Goal: Task Accomplishment & Management: Use online tool/utility

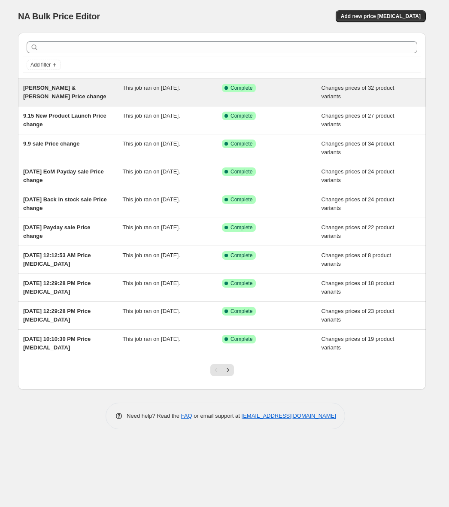
click at [24, 97] on span "[PERSON_NAME] & [PERSON_NAME] Price change" at bounding box center [64, 92] width 83 height 15
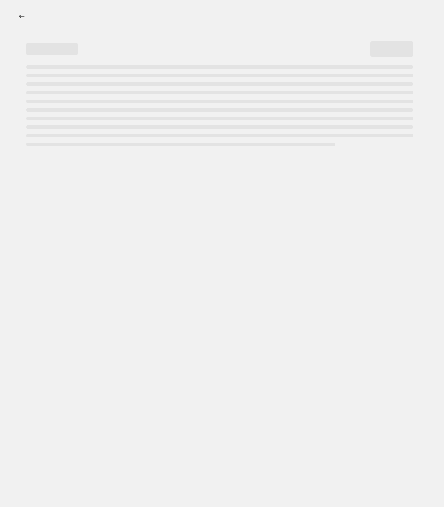
select select "product_status"
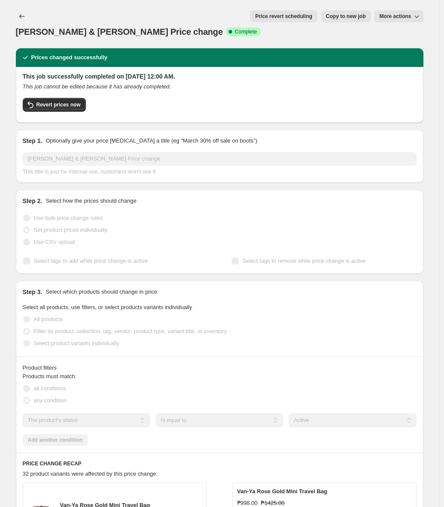
click at [342, 18] on span "Copy to new job" at bounding box center [346, 16] width 40 height 7
select select "product_status"
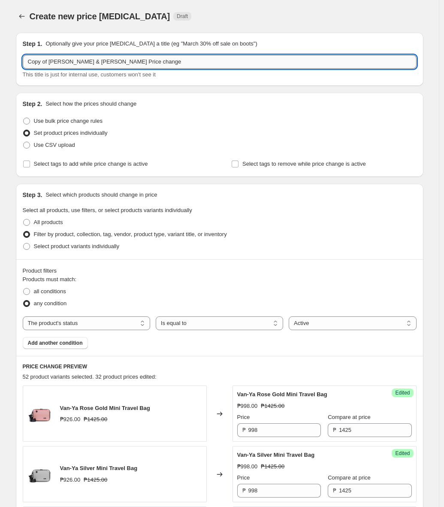
click at [49, 62] on input "Copy of [PERSON_NAME] & [PERSON_NAME] Price change" at bounding box center [220, 62] width 394 height 14
click at [55, 63] on input "Copy of [PERSON_NAME] & [PERSON_NAME] Price change" at bounding box center [220, 62] width 394 height 14
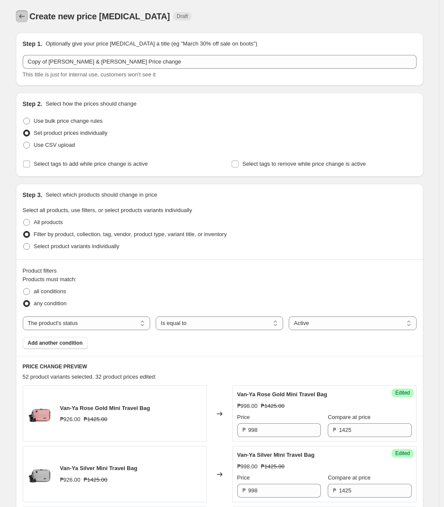
click at [24, 11] on button "Price change jobs" at bounding box center [22, 16] width 12 height 12
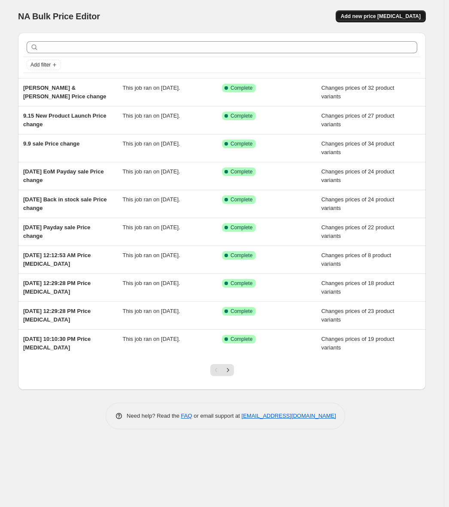
click at [395, 16] on span "Add new price [MEDICAL_DATA]" at bounding box center [381, 16] width 80 height 7
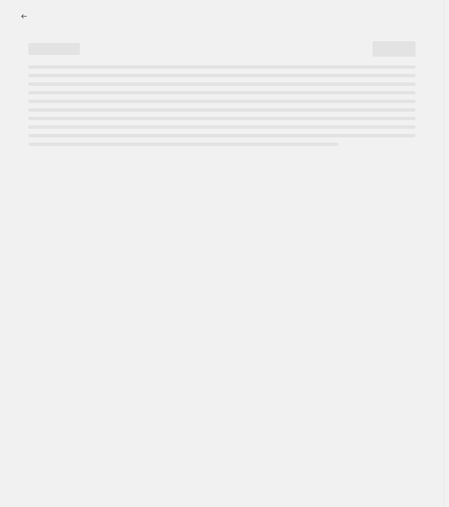
select select "percentage"
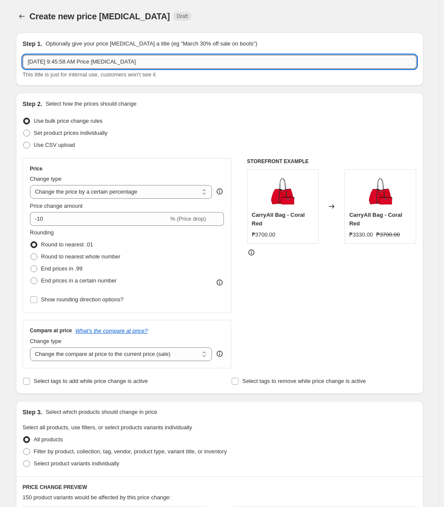
click at [167, 64] on input "[DATE] 9:45:58 AM Price [MEDICAL_DATA]" at bounding box center [220, 62] width 394 height 14
type input "EoM [DATE] Payday Sale"
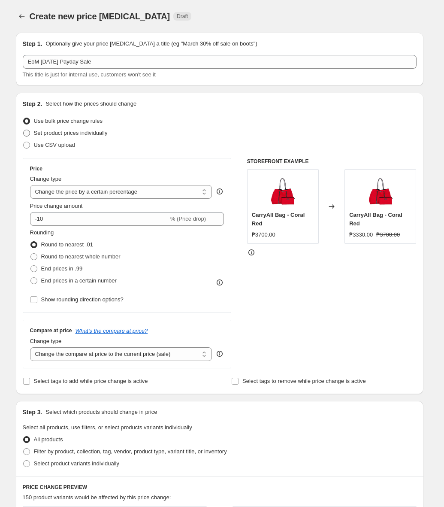
click at [90, 132] on span "Set product prices individually" at bounding box center [71, 133] width 74 height 6
click at [24, 130] on input "Set product prices individually" at bounding box center [23, 130] width 0 height 0
radio input "true"
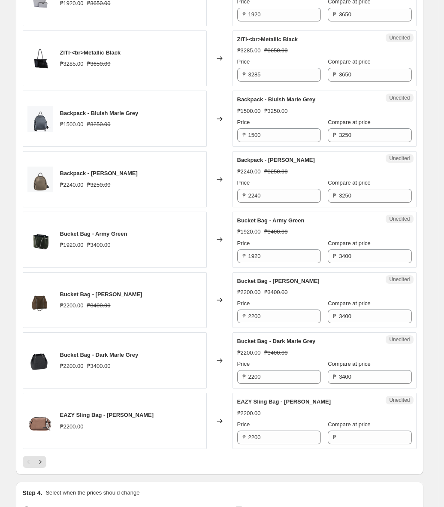
scroll to position [1146, 0]
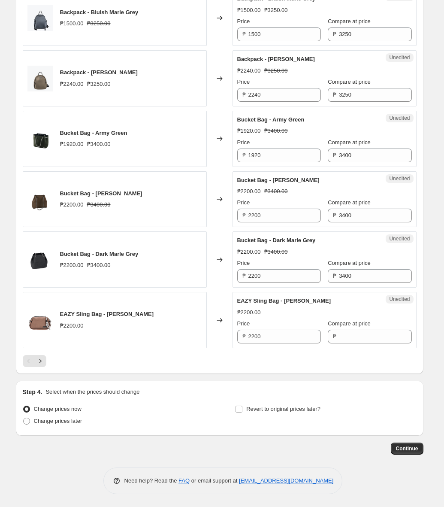
click at [409, 449] on span "Continue" at bounding box center [407, 448] width 22 height 7
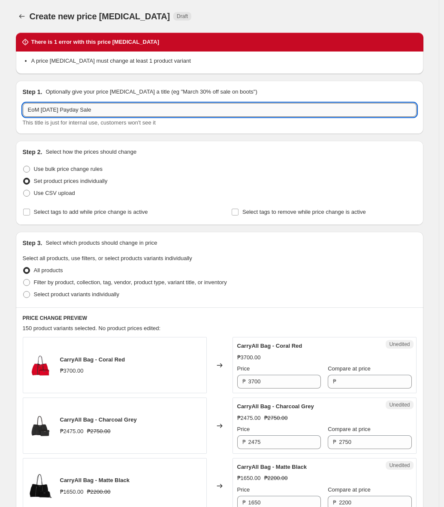
click at [210, 111] on input "EoM [DATE] Payday Sale" at bounding box center [220, 110] width 394 height 14
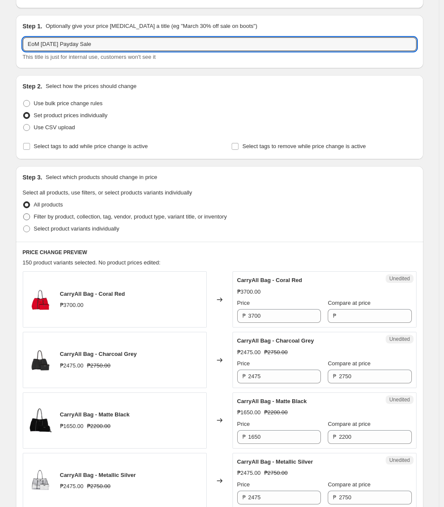
scroll to position [3, 0]
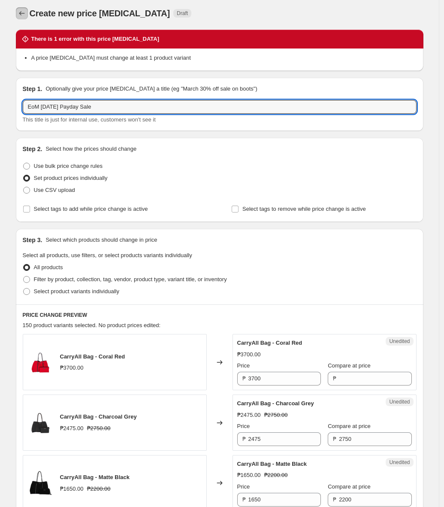
click at [25, 7] on button "Price change jobs" at bounding box center [22, 13] width 12 height 12
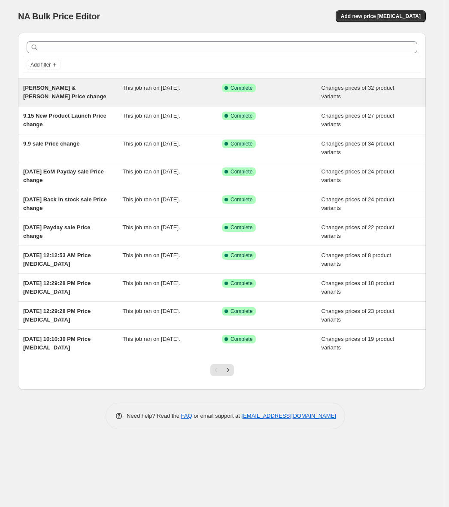
click at [64, 91] on span "[PERSON_NAME] & [PERSON_NAME] Price change" at bounding box center [64, 92] width 83 height 15
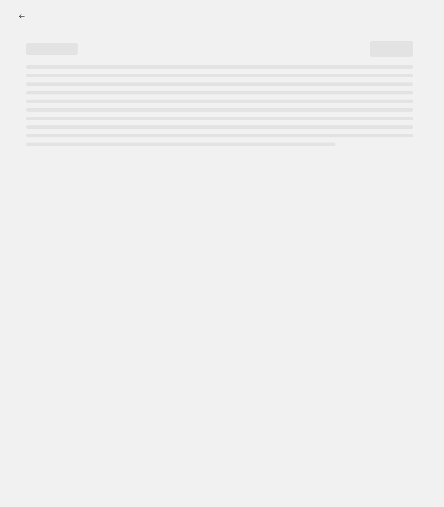
select select "product_status"
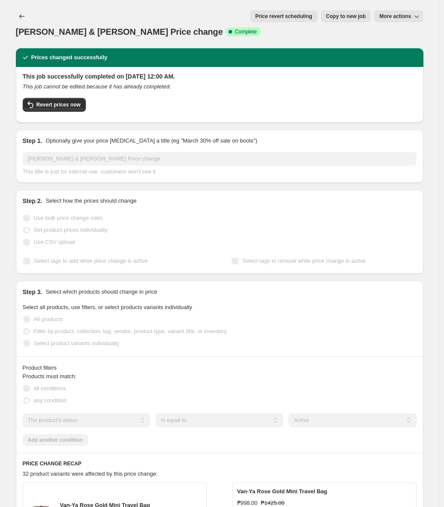
click at [357, 17] on span "Copy to new job" at bounding box center [346, 16] width 40 height 7
select select "product_status"
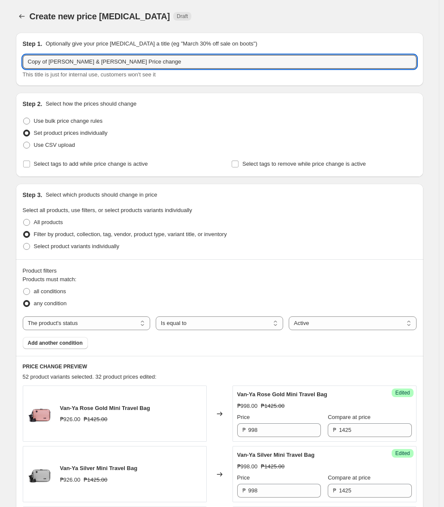
drag, startPoint x: 125, startPoint y: 62, endPoint x: -27, endPoint y: 66, distance: 151.6
click at [0, 66] on html "Home Settings Plans Skip to content Create new price [MEDICAL_DATA]. This page …" at bounding box center [222, 253] width 444 height 507
type input "EoM Payday [DATE] Price Change"
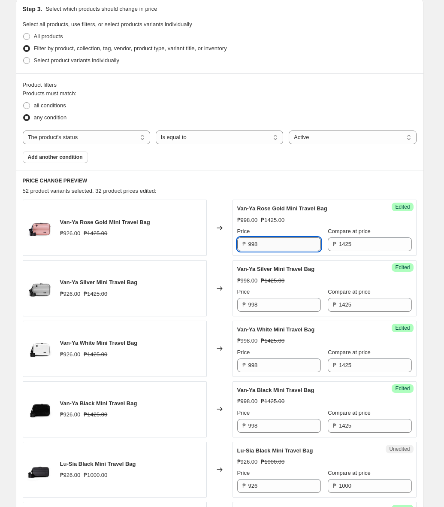
click at [285, 251] on input "998" at bounding box center [285, 244] width 73 height 14
type input "926"
click at [292, 302] on input "998" at bounding box center [285, 305] width 73 height 14
paste input "26"
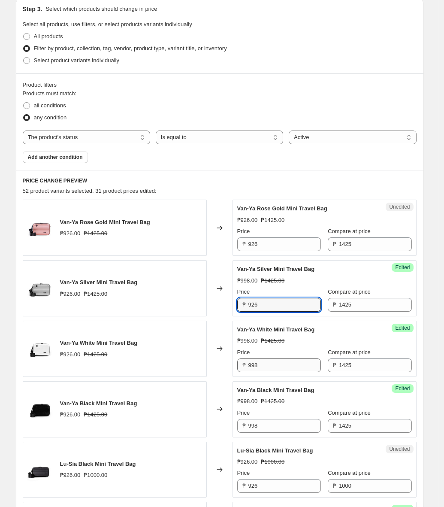
type input "926"
click at [289, 364] on input "998" at bounding box center [285, 366] width 73 height 14
paste input "26"
type input "926"
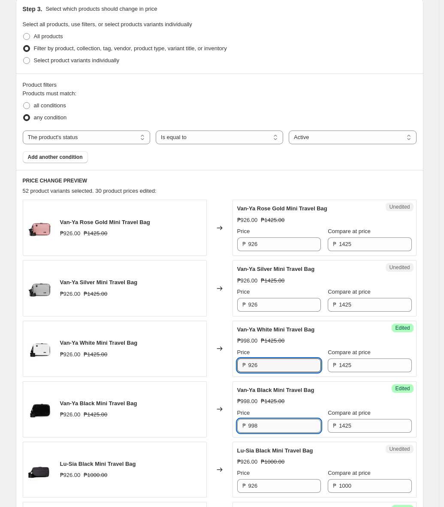
click at [283, 423] on input "998" at bounding box center [285, 426] width 73 height 14
paste input "26"
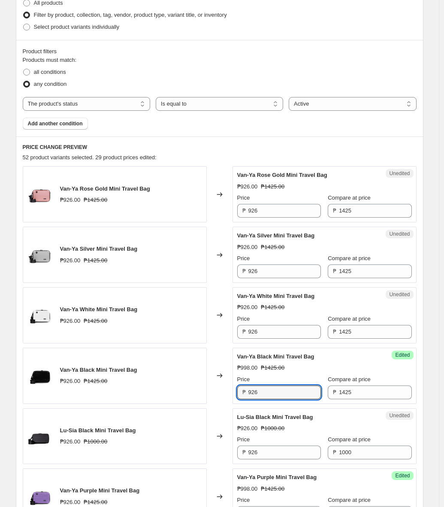
scroll to position [250, 0]
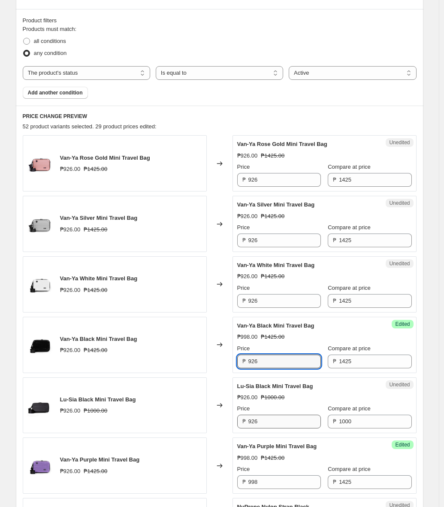
type input "926"
click at [287, 423] on input "926" at bounding box center [285, 422] width 73 height 14
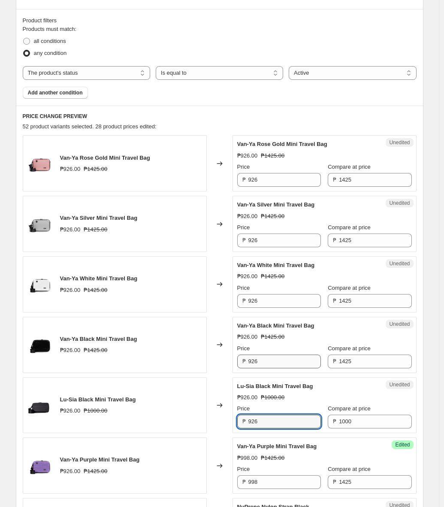
scroll to position [433, 0]
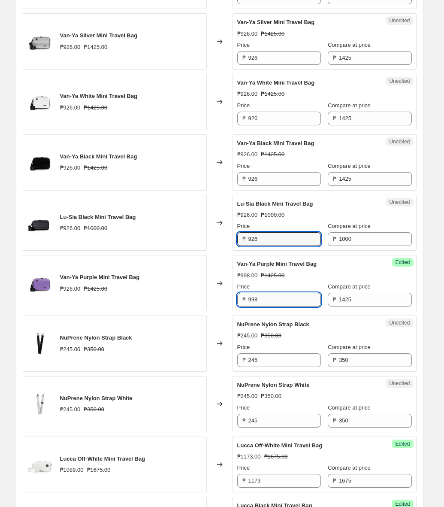
click at [294, 297] on input "998" at bounding box center [285, 300] width 73 height 14
paste input "26"
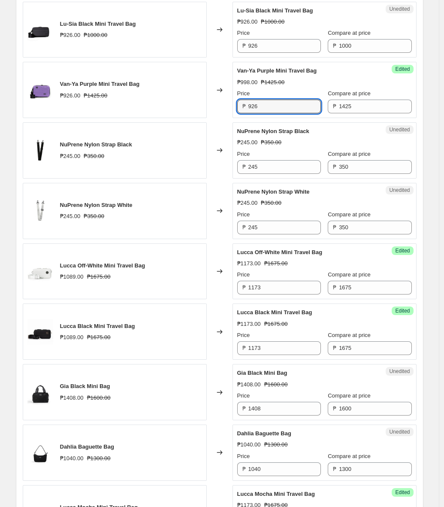
scroll to position [627, 0]
type input "926"
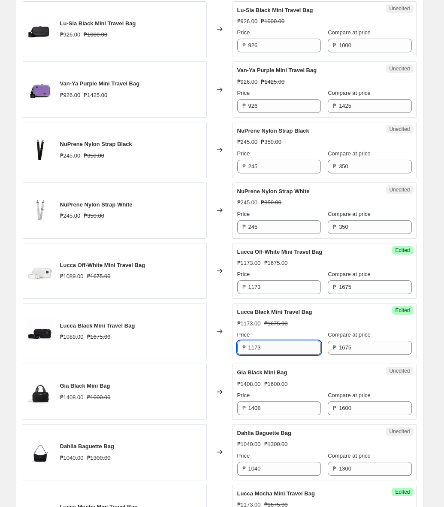
click at [305, 347] on input "1173" at bounding box center [285, 348] width 73 height 14
type input "1089"
click at [293, 414] on input "1408" at bounding box center [285, 409] width 73 height 14
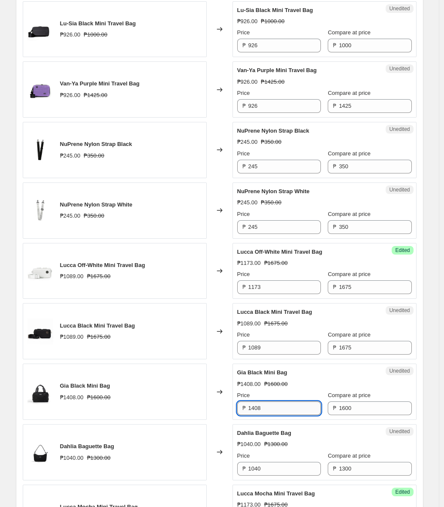
paste input "089"
type input "1089"
click at [278, 289] on input "1173" at bounding box center [285, 287] width 73 height 14
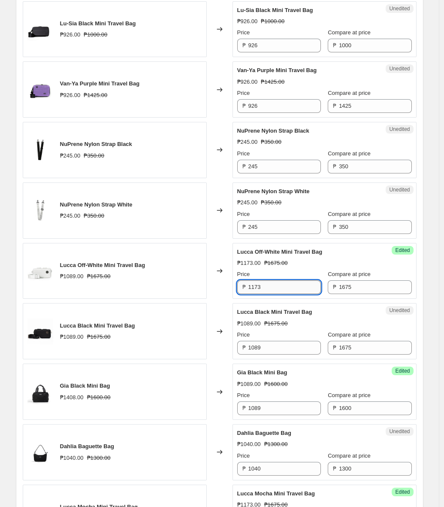
paste input "089"
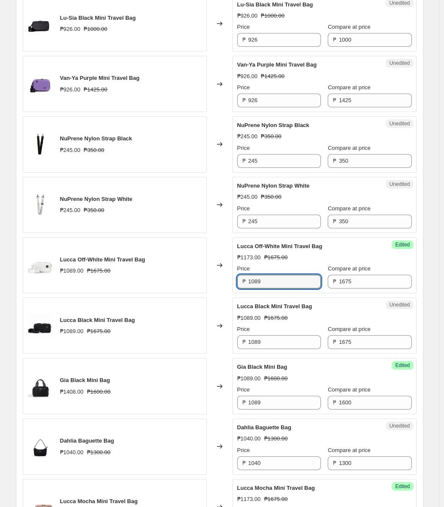
scroll to position [633, 0]
type input "1089"
click at [277, 394] on div "Price ₱ 1089" at bounding box center [279, 397] width 84 height 24
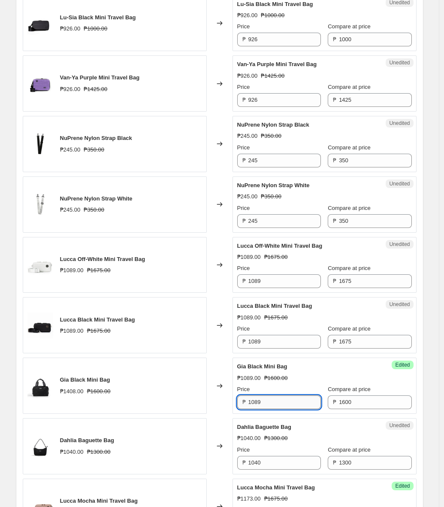
click at [277, 397] on input "1089" at bounding box center [285, 403] width 73 height 14
type input "1408"
click at [181, 378] on div "Gia Black Mini Bag ₱1408.00 ₱1600.00" at bounding box center [115, 386] width 184 height 56
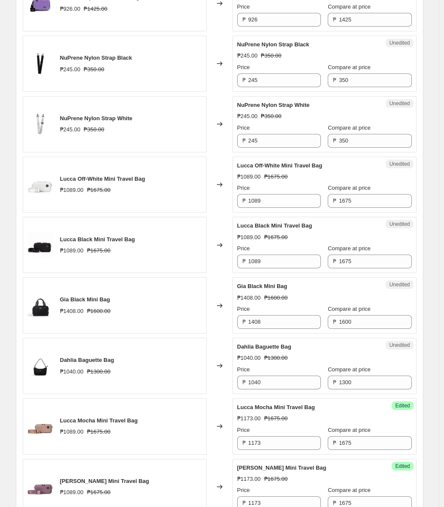
scroll to position [715, 0]
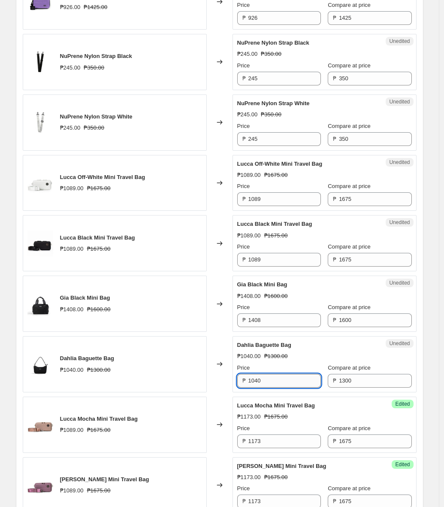
click at [262, 383] on input "1040" at bounding box center [285, 381] width 73 height 14
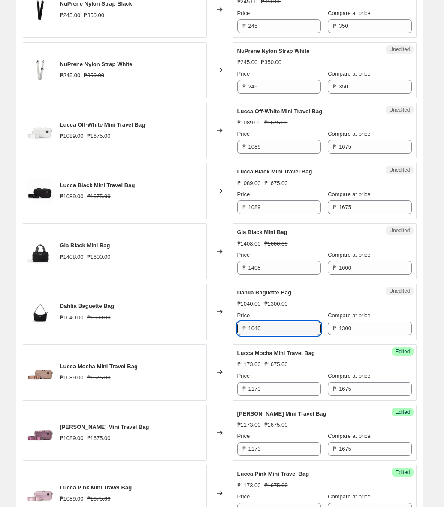
scroll to position [781, 0]
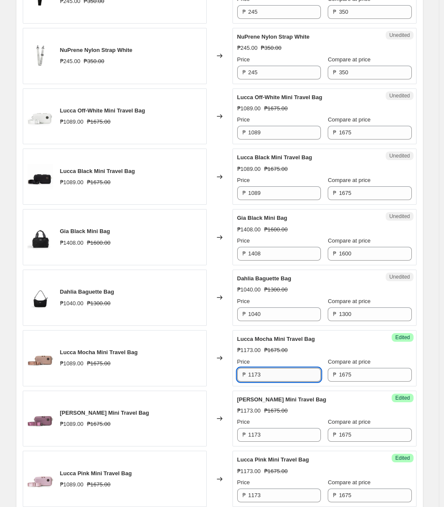
click at [281, 374] on input "1173" at bounding box center [285, 375] width 73 height 14
type input "1089"
click at [310, 354] on div "₱1089.00 ₱1675.00" at bounding box center [324, 350] width 175 height 9
click at [298, 380] on input "1089" at bounding box center [285, 375] width 73 height 14
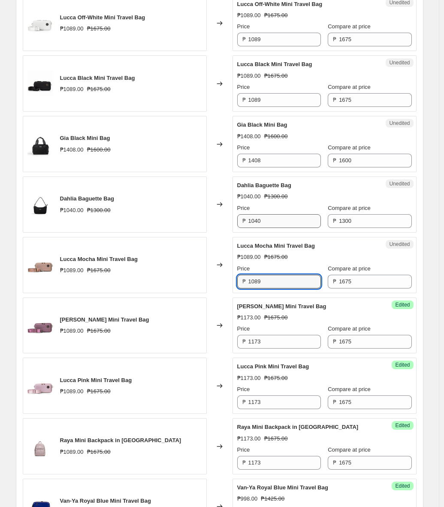
scroll to position [967, 0]
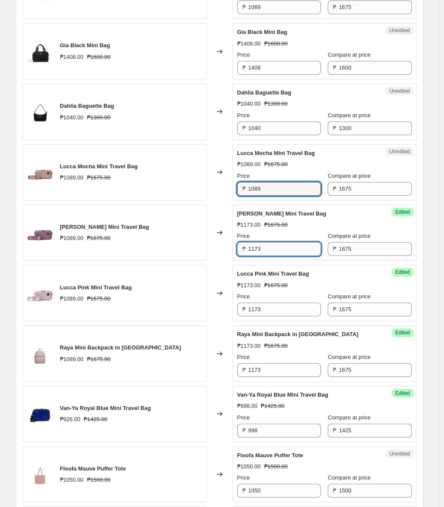
click at [287, 243] on input "1173" at bounding box center [285, 249] width 73 height 14
paste input "089"
type input "1089"
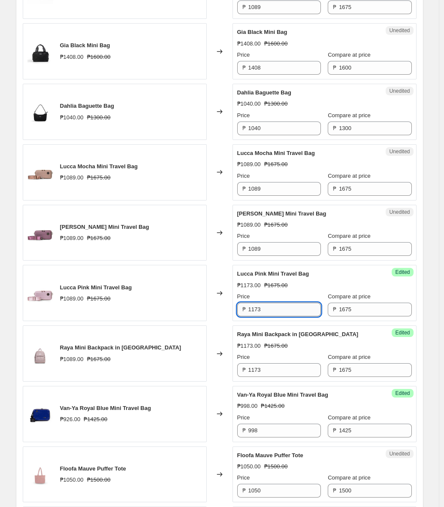
click at [281, 313] on input "1173" at bounding box center [285, 310] width 73 height 14
paste input "089"
type input "1089"
click at [292, 377] on input "1173" at bounding box center [285, 370] width 73 height 14
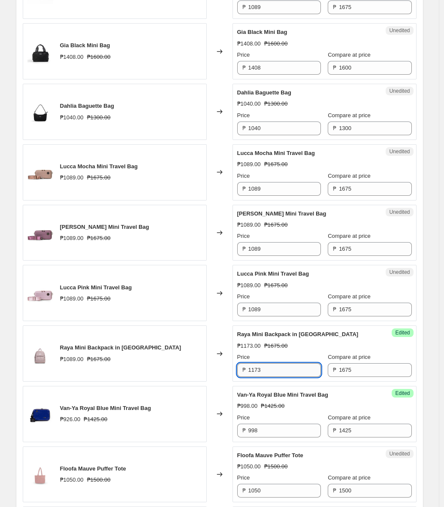
paste input "089"
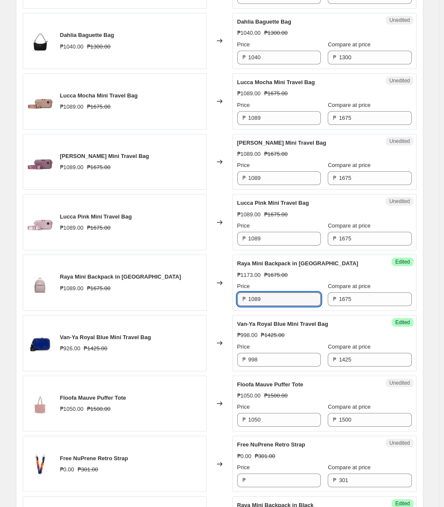
scroll to position [1041, 0]
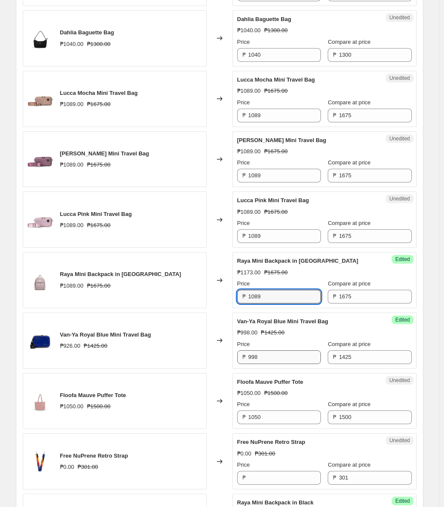
type input "1089"
click at [275, 359] on input "998" at bounding box center [285, 357] width 73 height 14
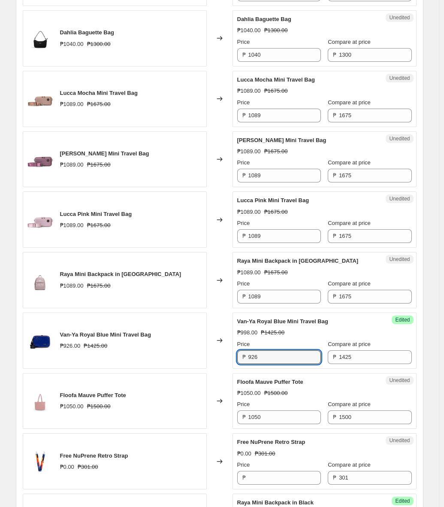
type input "926"
click at [278, 344] on div "Price" at bounding box center [279, 344] width 84 height 9
click at [274, 356] on input "926" at bounding box center [285, 357] width 73 height 14
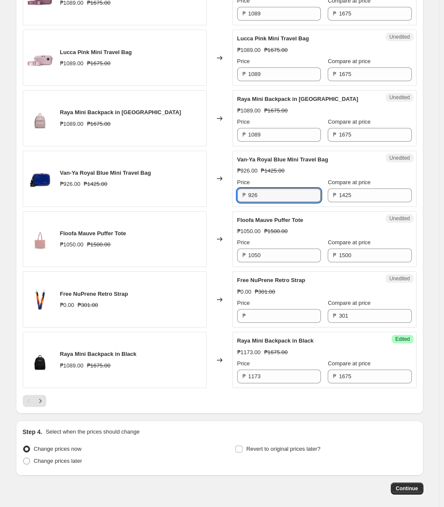
scroll to position [1232, 0]
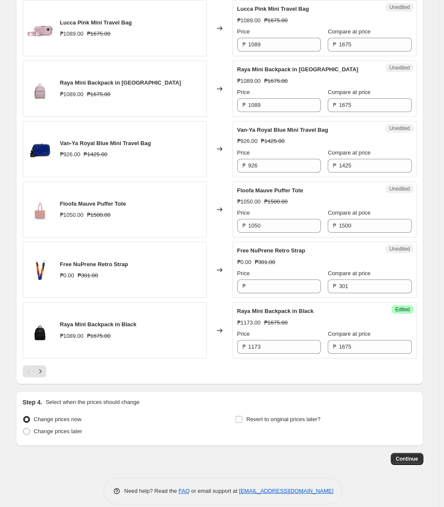
click at [295, 374] on div at bounding box center [220, 371] width 394 height 12
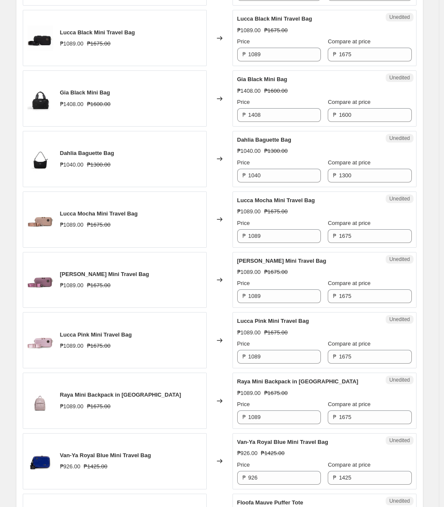
scroll to position [1130, 0]
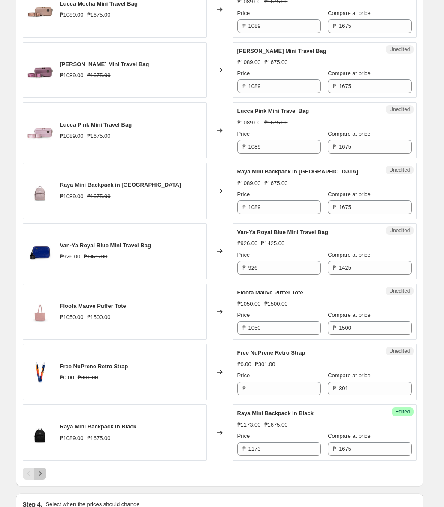
click at [44, 475] on icon "Next" at bounding box center [40, 473] width 9 height 9
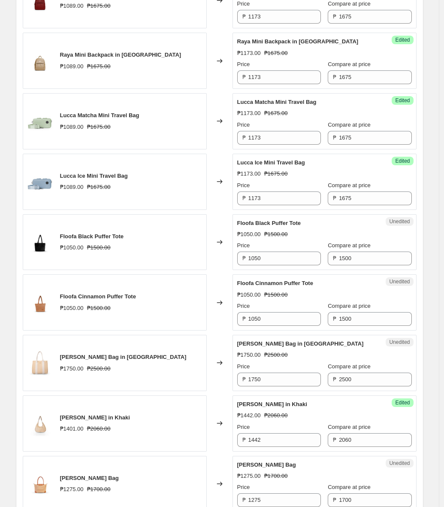
scroll to position [240, 0]
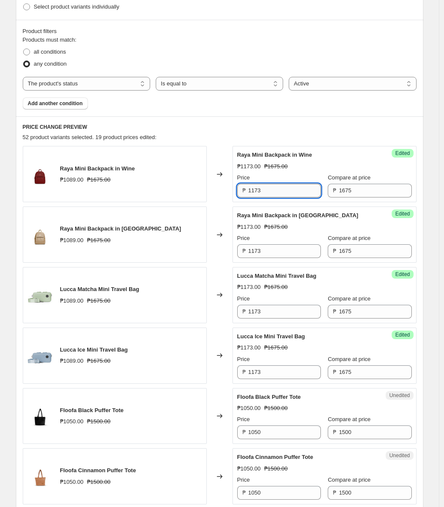
click at [301, 186] on input "1173" at bounding box center [285, 191] width 73 height 14
type input "1089"
click at [314, 164] on div "₱1173.00 ₱1675.00" at bounding box center [324, 166] width 175 height 9
click at [301, 194] on input "1089" at bounding box center [285, 191] width 73 height 14
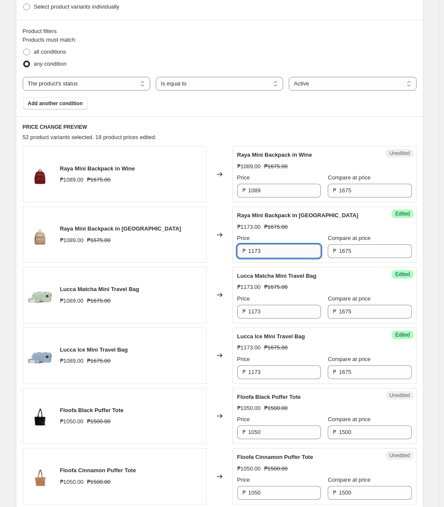
click at [289, 253] on input "1173" at bounding box center [285, 251] width 73 height 14
paste input "089"
type input "1089"
click at [287, 308] on input "1173" at bounding box center [285, 312] width 73 height 14
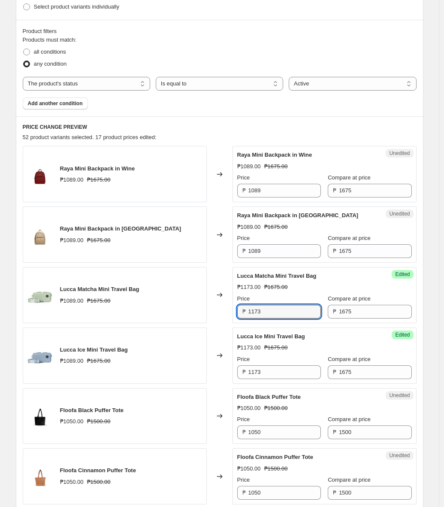
paste input "089"
type input "1089"
click at [300, 369] on input "1173" at bounding box center [285, 372] width 73 height 14
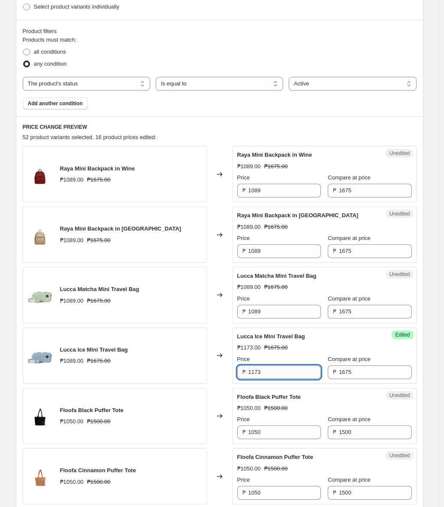
paste input "089"
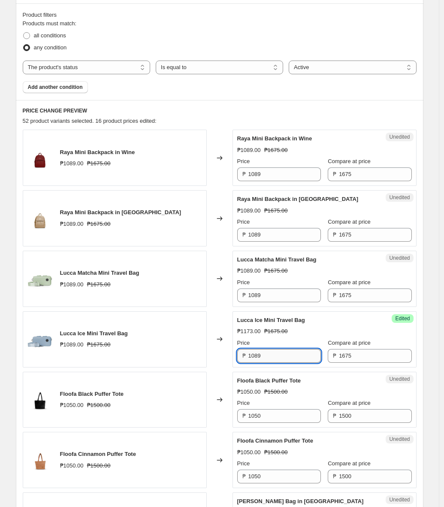
click at [283, 362] on input "1089" at bounding box center [285, 356] width 73 height 14
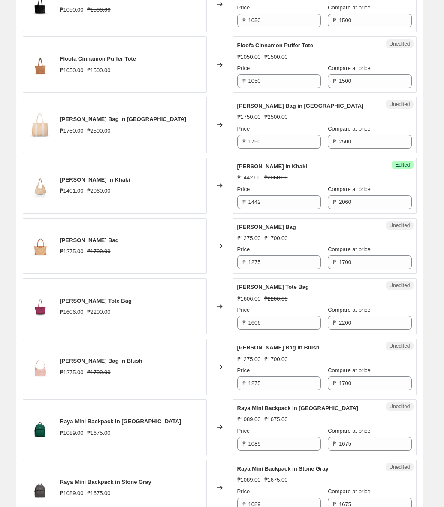
scroll to position [671, 0]
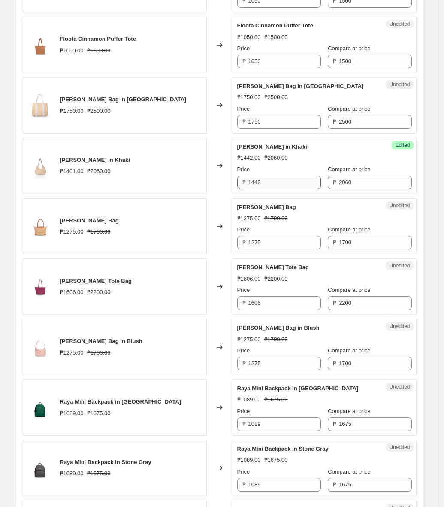
type input "1050"
click at [289, 183] on input "1442" at bounding box center [285, 183] width 73 height 14
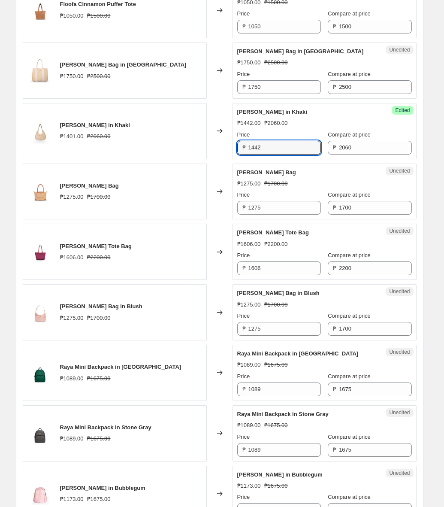
scroll to position [719, 0]
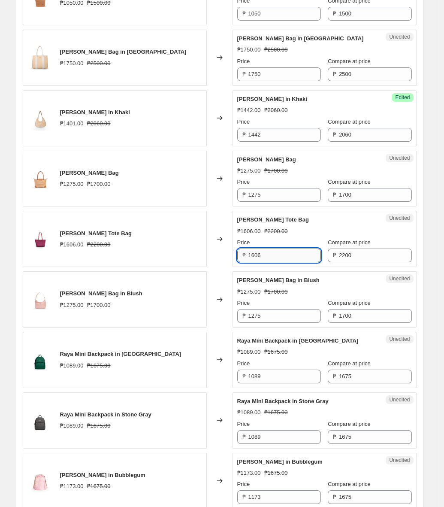
click at [290, 253] on input "1606" at bounding box center [285, 256] width 73 height 14
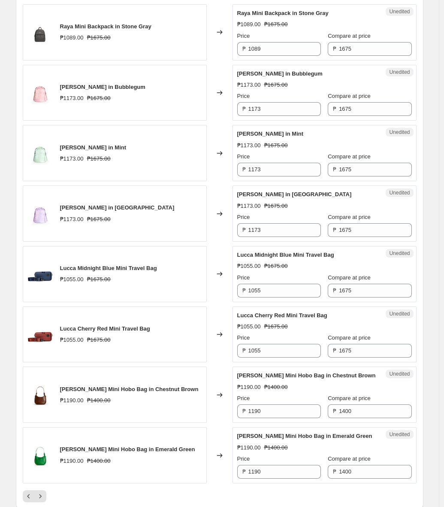
scroll to position [1123, 0]
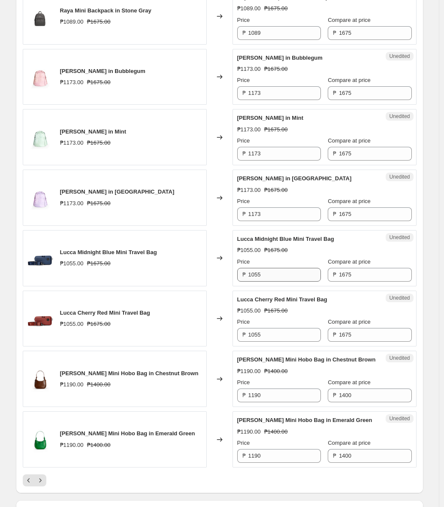
type input "1650"
click at [285, 277] on input "1055" at bounding box center [285, 275] width 73 height 14
type input "1089"
click at [281, 329] on input "1055" at bounding box center [285, 335] width 73 height 14
paste input "89"
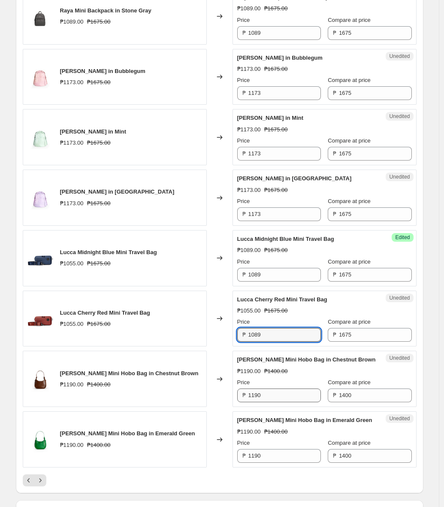
type input "1089"
click at [283, 390] on input "1190" at bounding box center [285, 396] width 73 height 14
click at [45, 483] on icon "Next" at bounding box center [40, 480] width 9 height 9
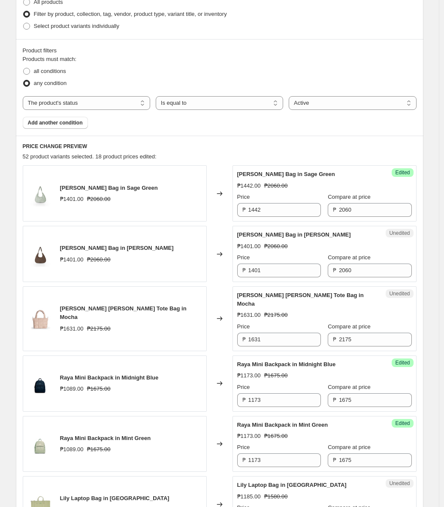
scroll to position [239, 0]
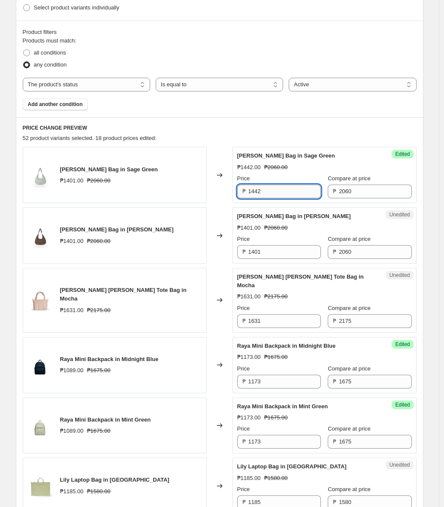
click at [277, 190] on input "1442" at bounding box center [285, 192] width 73 height 14
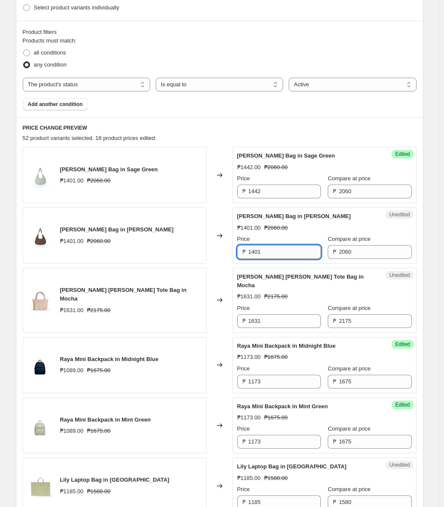
click at [284, 252] on input "1401" at bounding box center [285, 252] width 73 height 14
paste input "42"
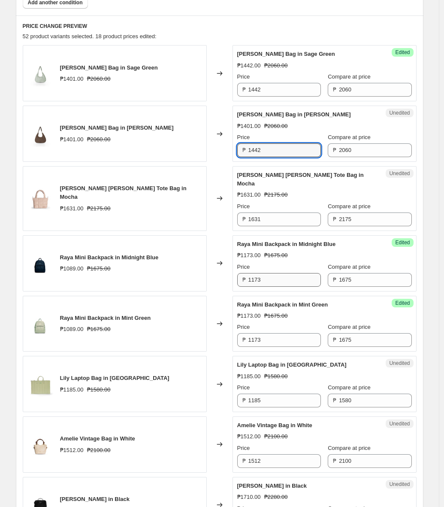
scroll to position [374, 0]
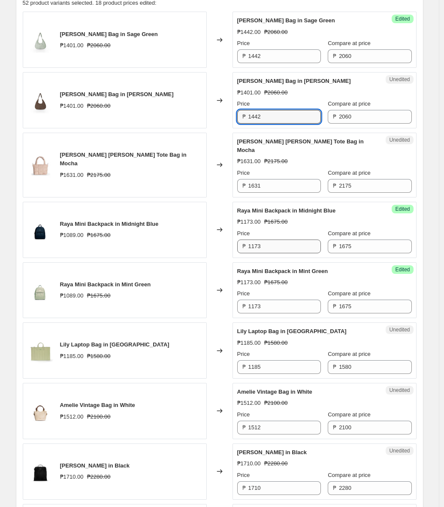
type input "1442"
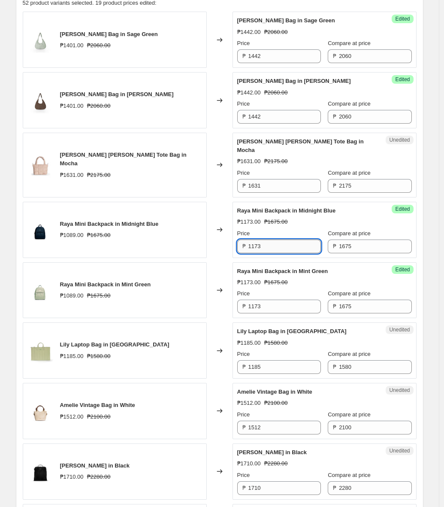
click at [281, 240] on input "1173" at bounding box center [285, 247] width 73 height 14
type input "1089"
click at [298, 229] on div "Price" at bounding box center [279, 233] width 84 height 9
click at [294, 241] on input "1089" at bounding box center [285, 247] width 73 height 14
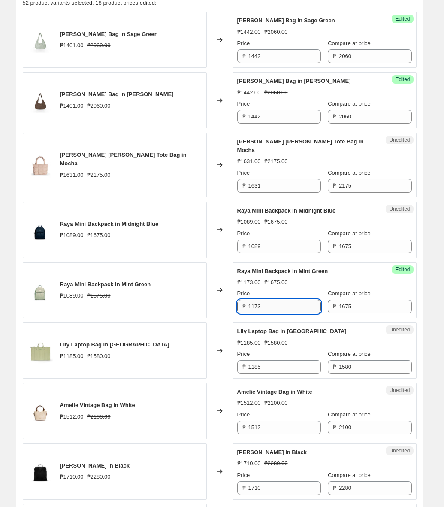
click at [292, 304] on input "1173" at bounding box center [285, 307] width 73 height 14
paste input "089"
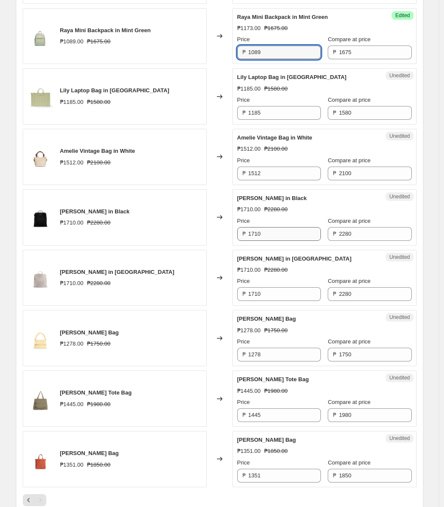
scroll to position [641, 0]
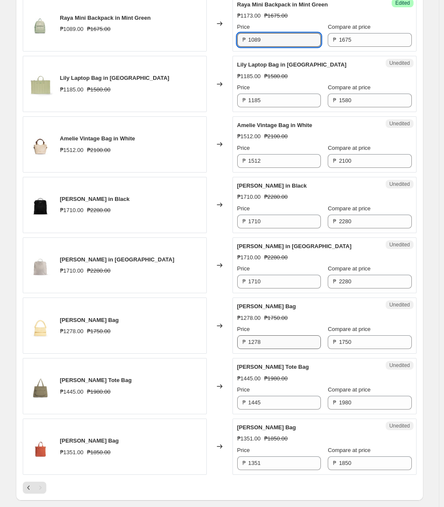
type input "1089"
click at [297, 335] on input "1278" at bounding box center [285, 342] width 73 height 14
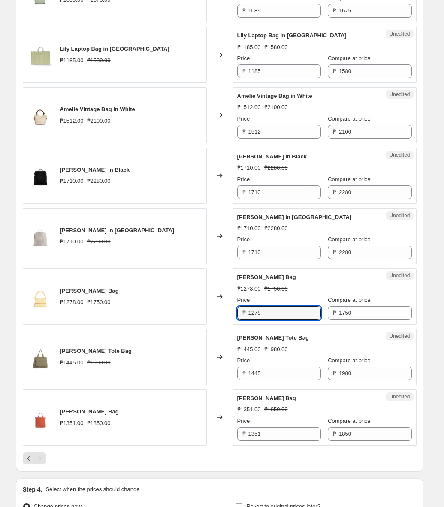
scroll to position [759, 0]
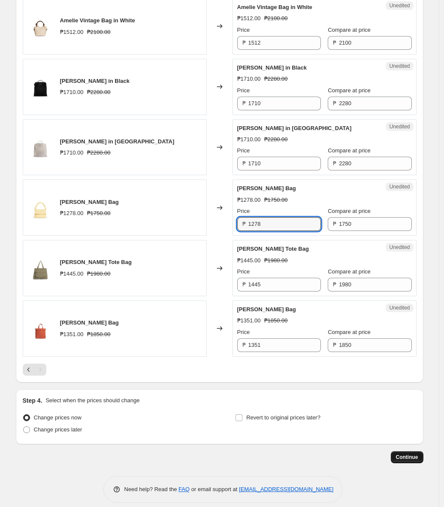
click at [401, 454] on span "Continue" at bounding box center [407, 457] width 22 height 7
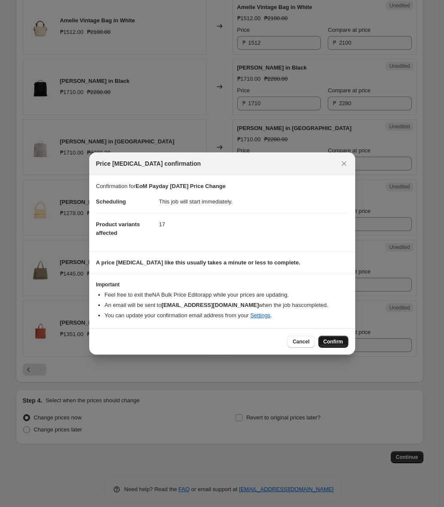
click at [332, 339] on span "Confirm" at bounding box center [334, 341] width 20 height 7
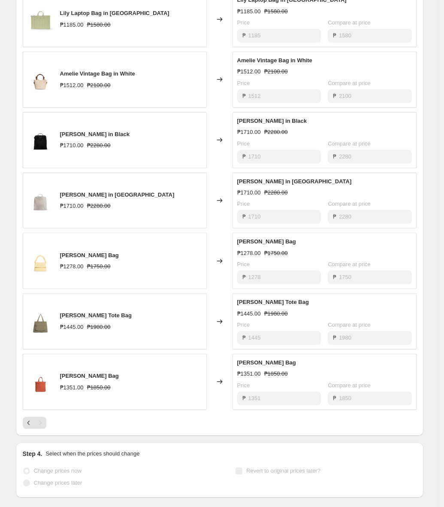
scroll to position [781, 0]
